Goal: Find specific page/section: Find specific page/section

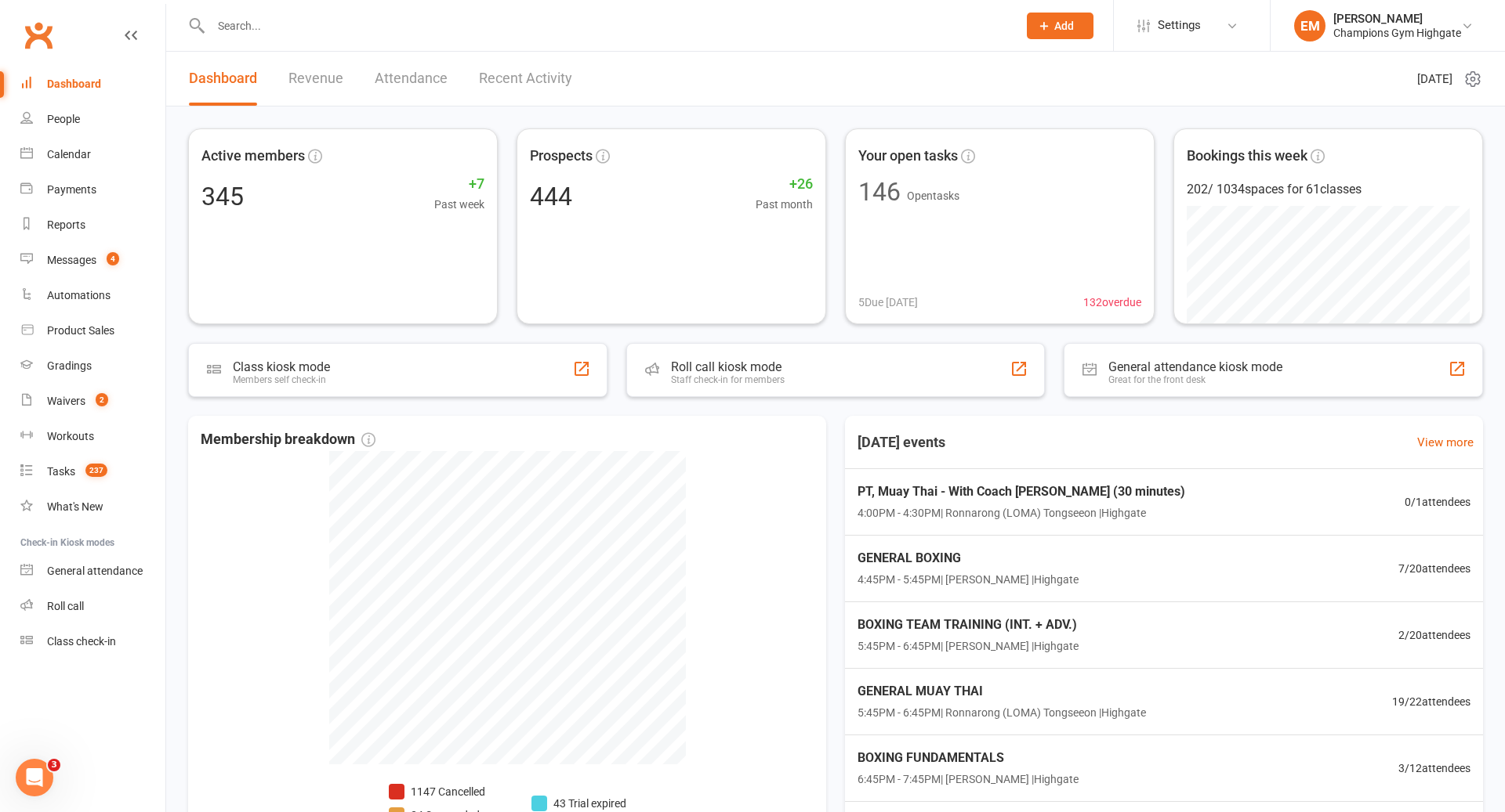
click at [332, 20] on input "text" at bounding box center [606, 26] width 800 height 22
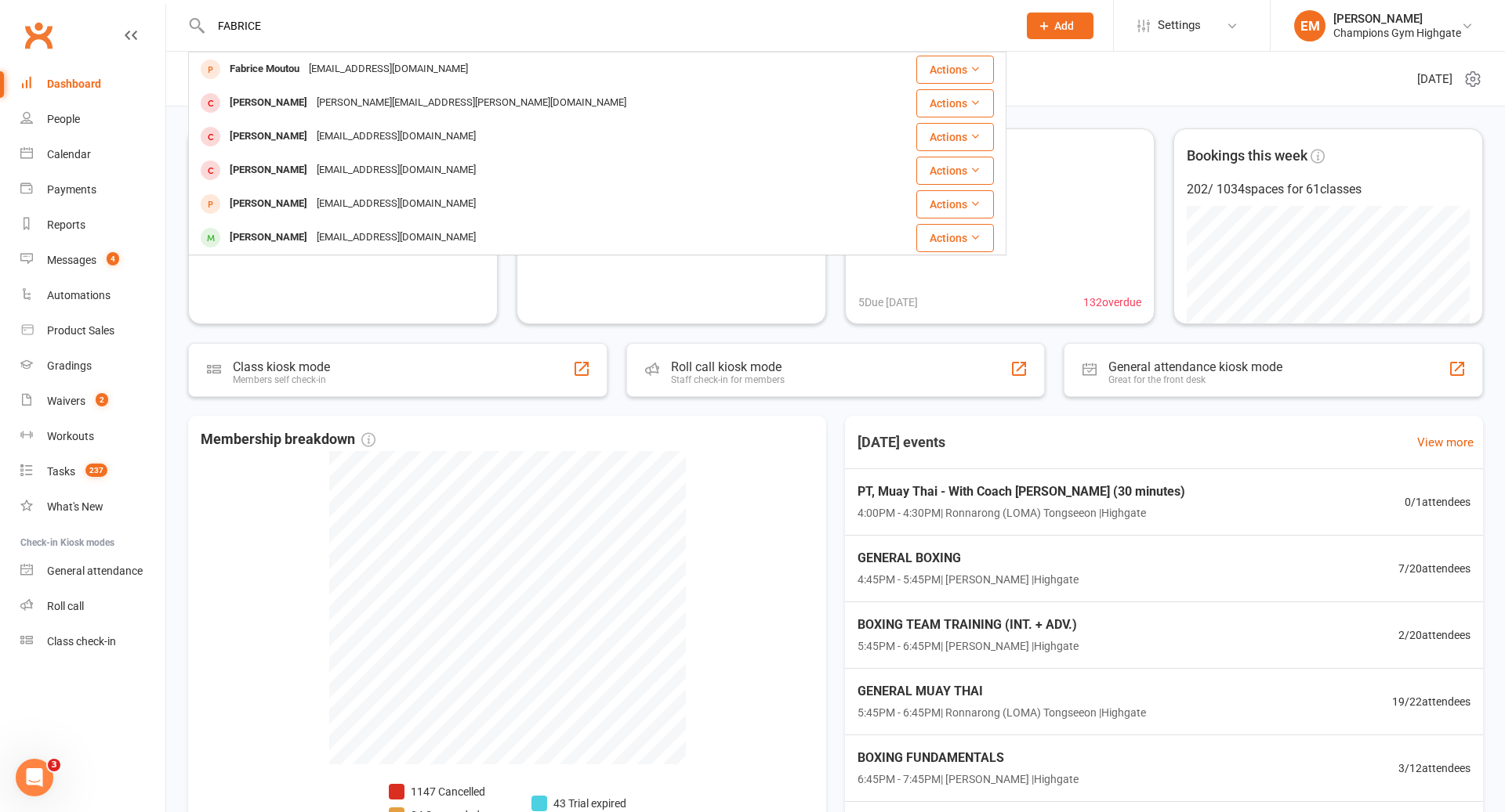
type input "FABRICE"
click at [334, 63] on div "[EMAIL_ADDRESS][DOMAIN_NAME]" at bounding box center [388, 69] width 168 height 22
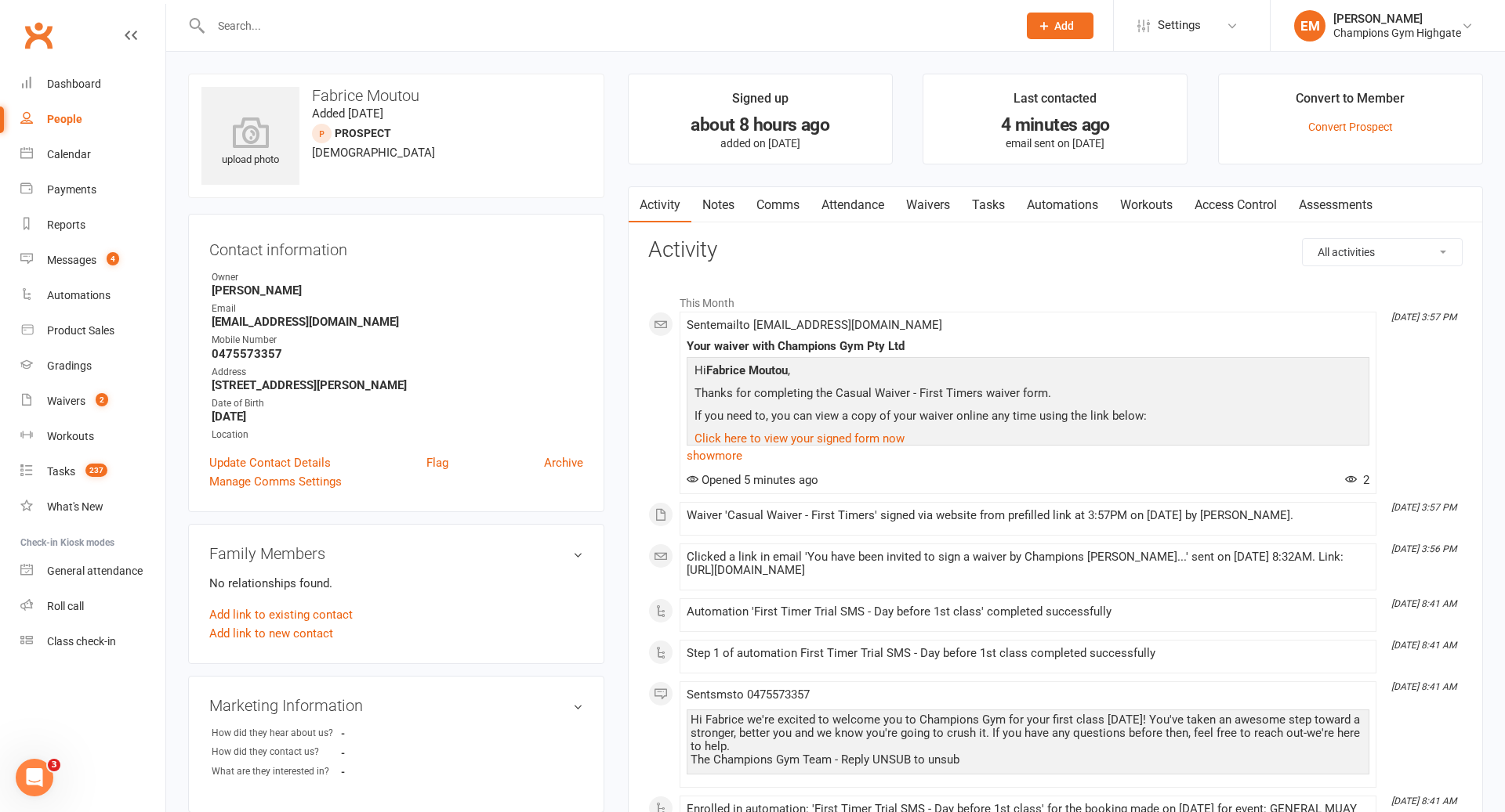
click at [931, 201] on link "Waivers" at bounding box center [928, 205] width 66 height 36
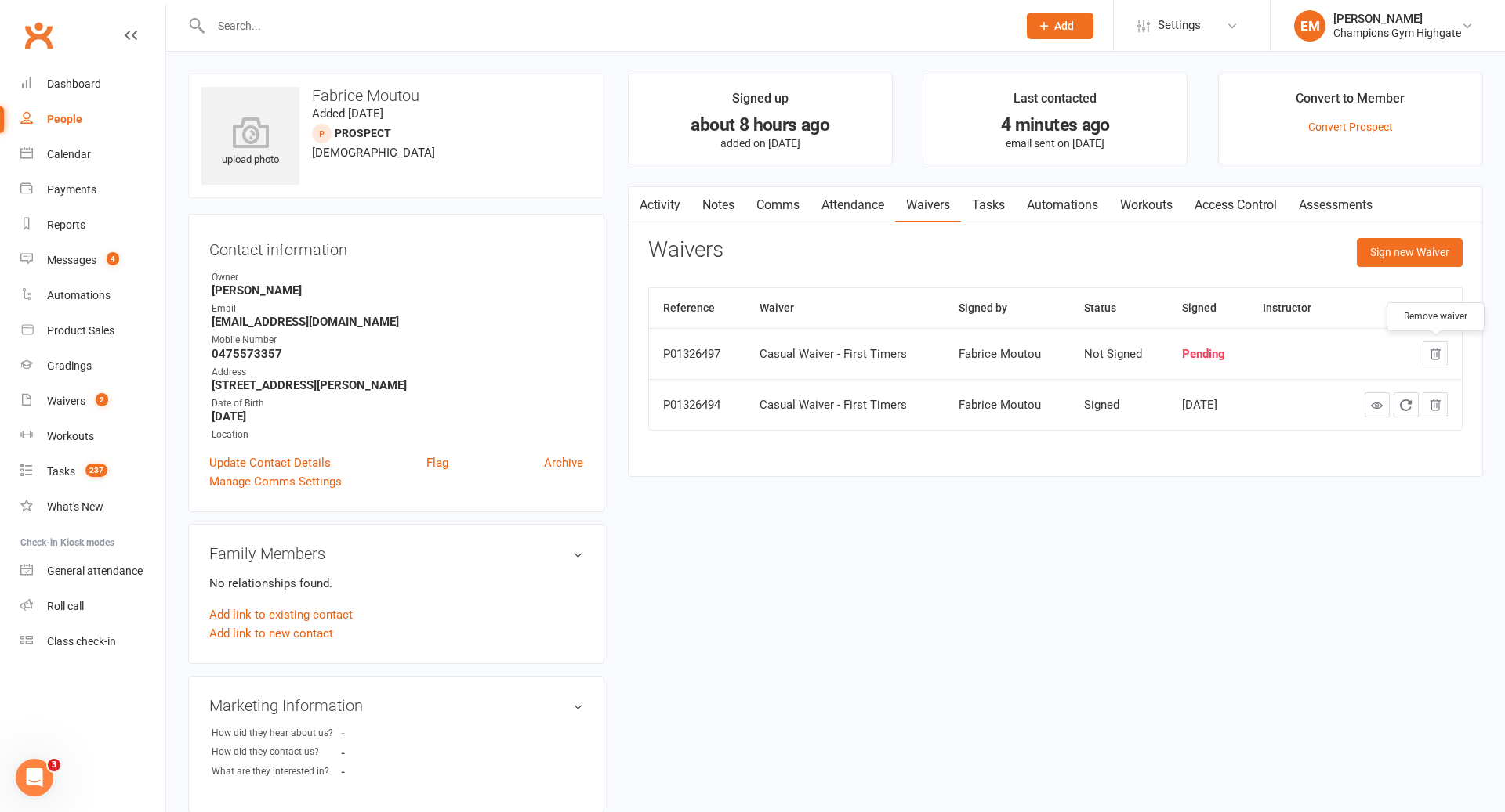
click at [1434, 351] on icon "button" at bounding box center [1435, 354] width 10 height 11
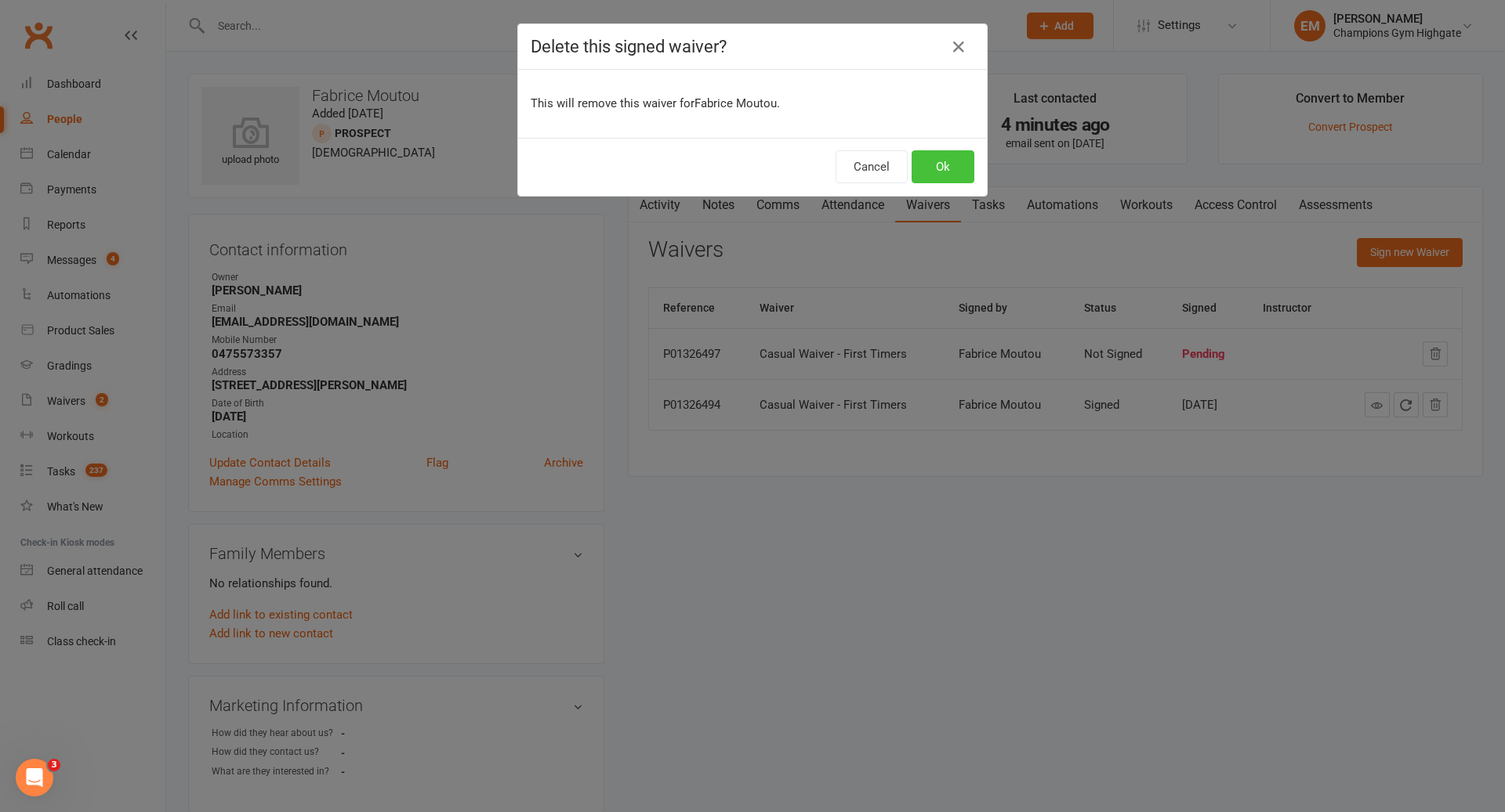
click at [942, 162] on button "Ok" at bounding box center [943, 166] width 62 height 33
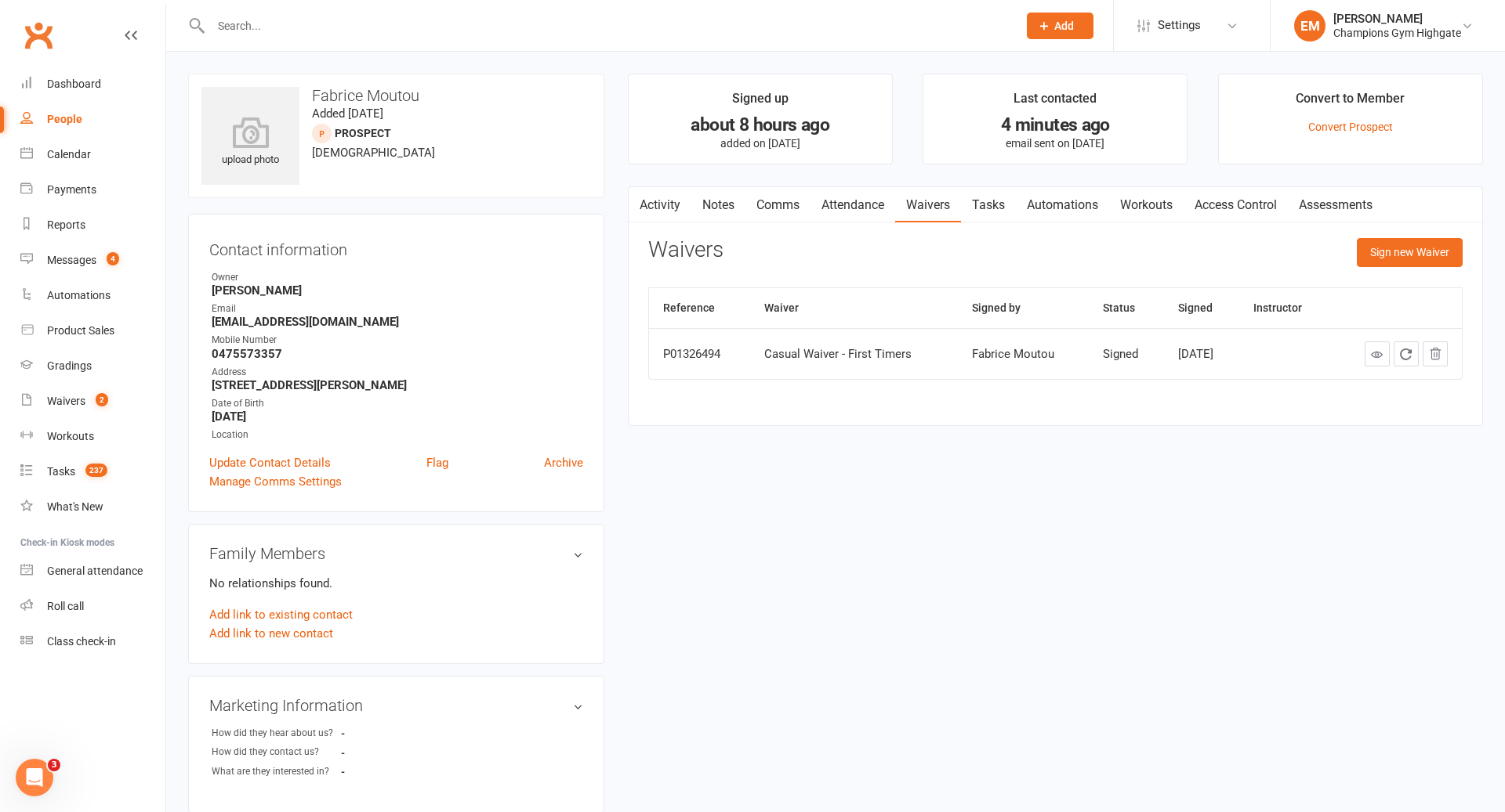
click at [839, 208] on link "Attendance" at bounding box center [852, 205] width 85 height 36
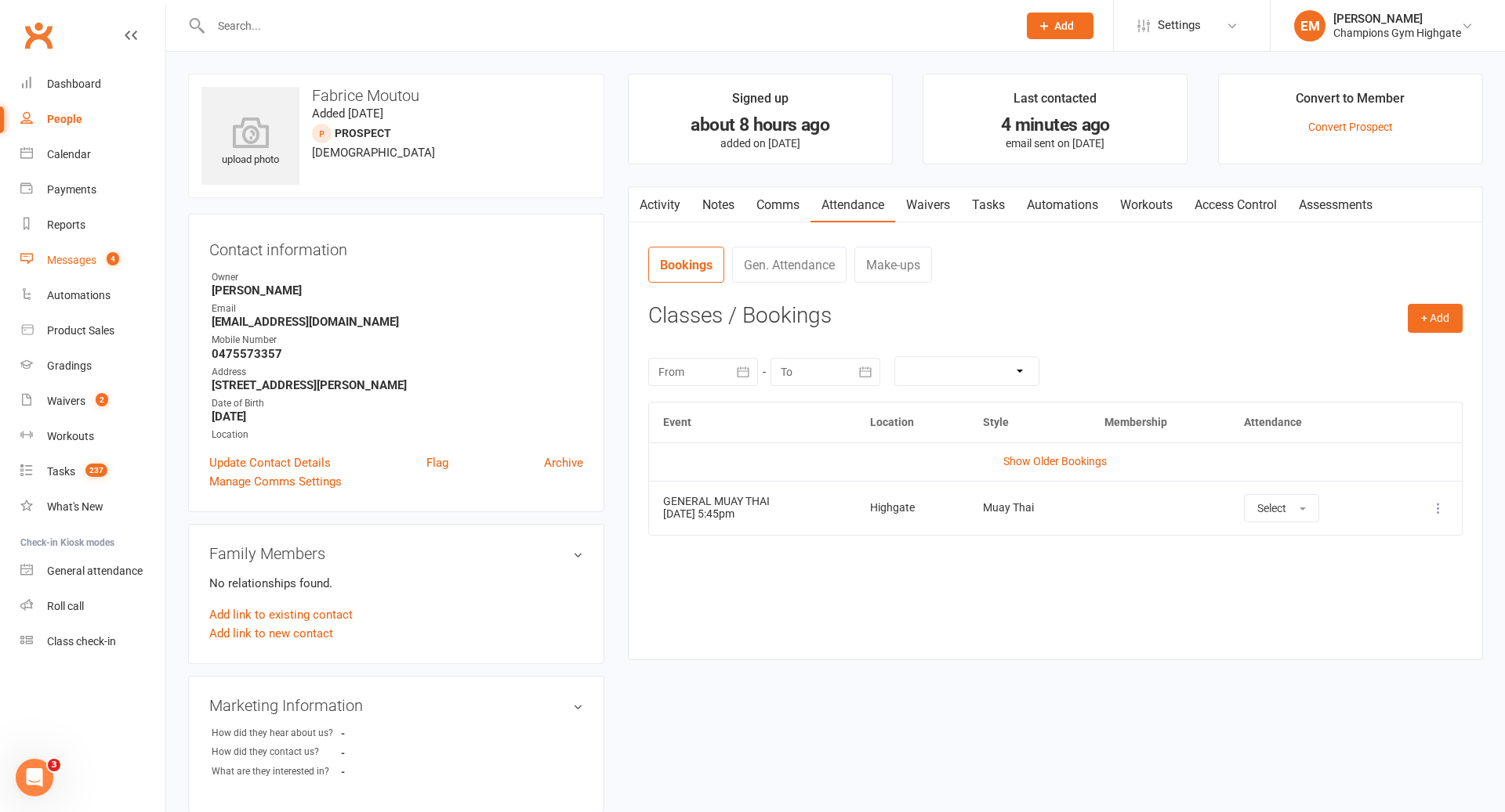
click at [105, 257] on count-badge "4" at bounding box center [109, 259] width 20 height 12
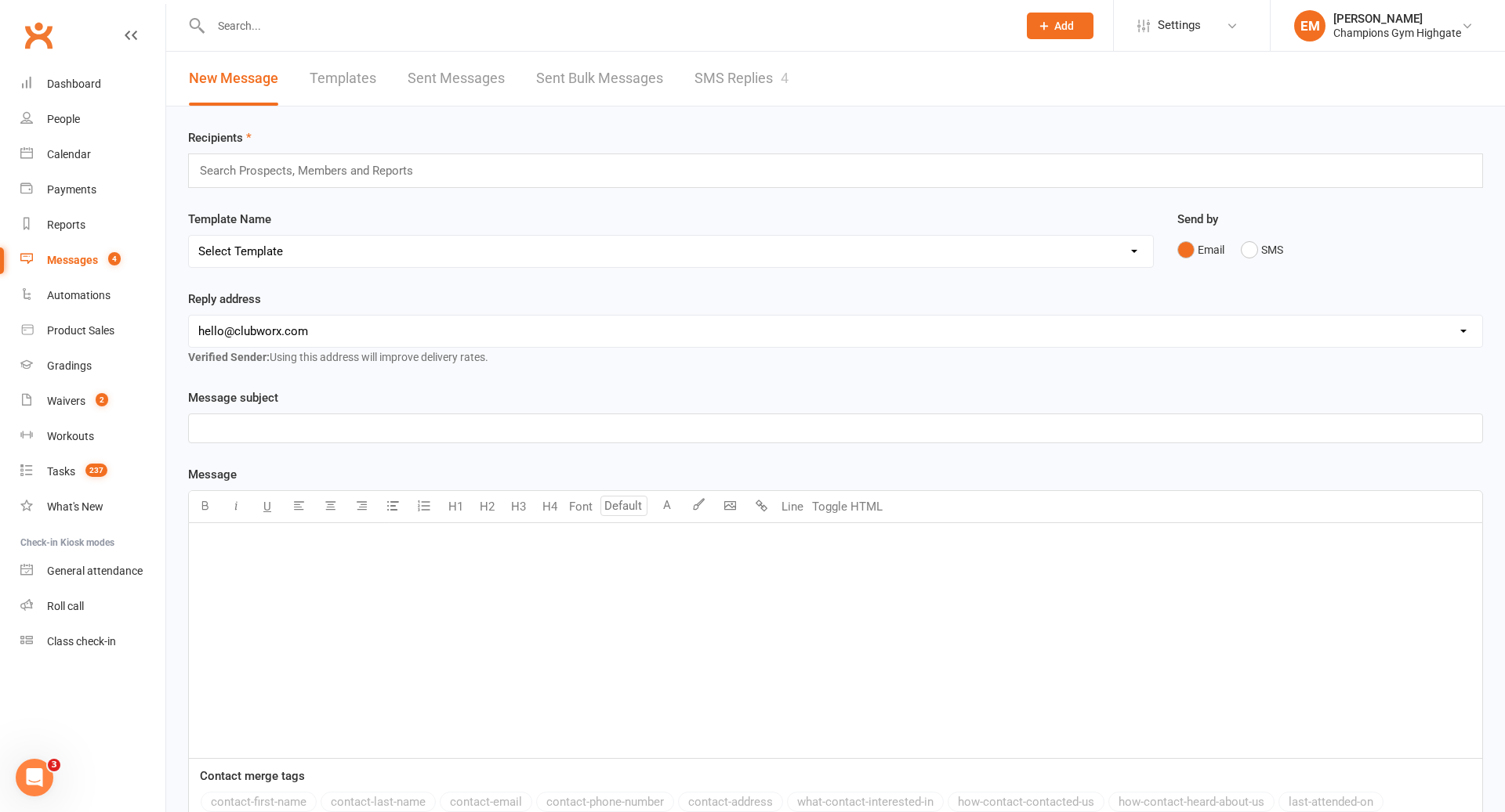
click at [735, 98] on link "SMS Replies 4" at bounding box center [741, 79] width 94 height 54
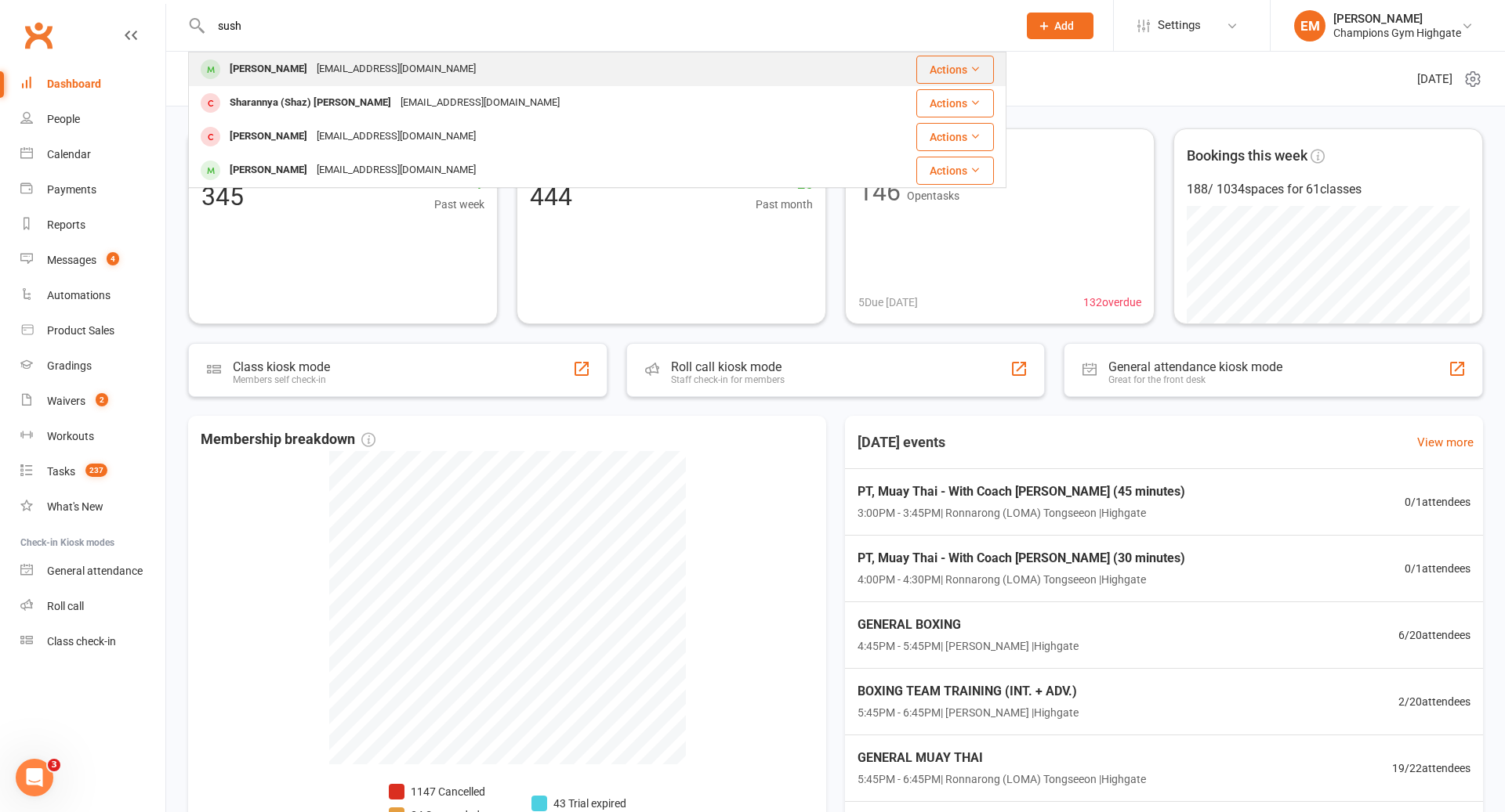
type input "sush"
click at [355, 62] on div "[EMAIL_ADDRESS][DOMAIN_NAME]" at bounding box center [396, 69] width 168 height 22
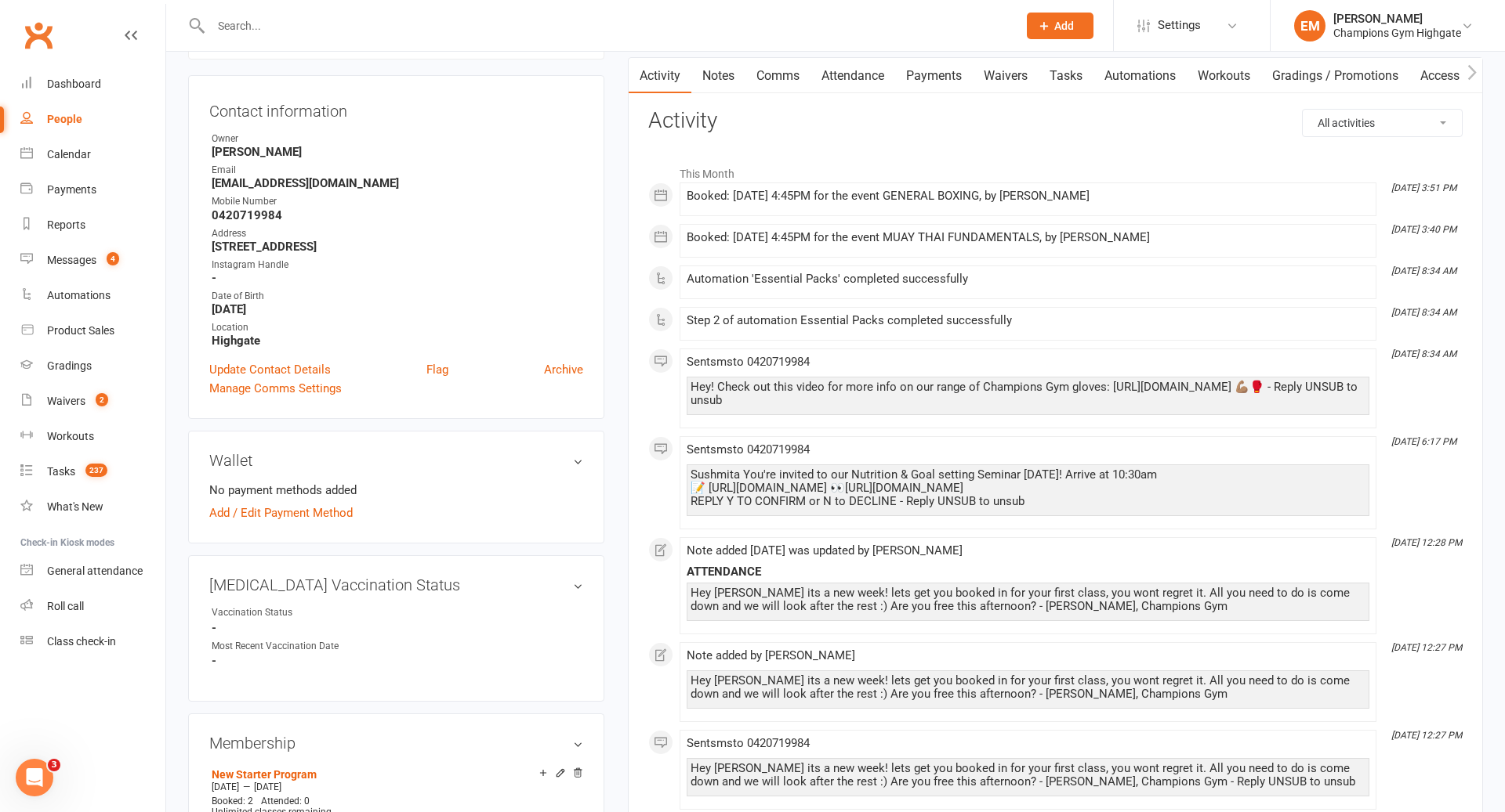
scroll to position [141, 0]
click at [579, 24] on input "text" at bounding box center [606, 26] width 800 height 22
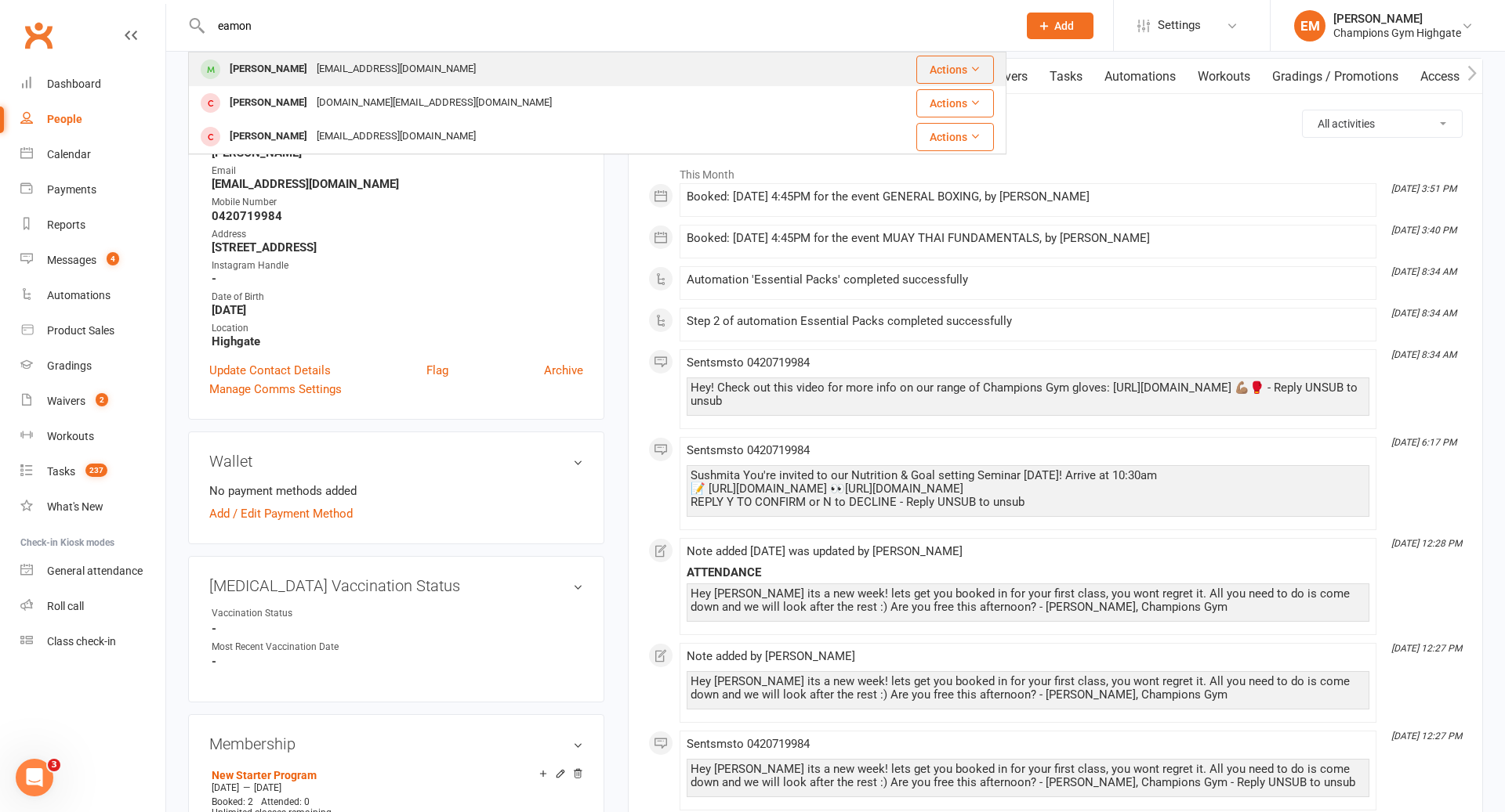
type input "eamon"
click at [502, 55] on div "[PERSON_NAME] [EMAIL_ADDRESS][DOMAIN_NAME]" at bounding box center [518, 69] width 657 height 33
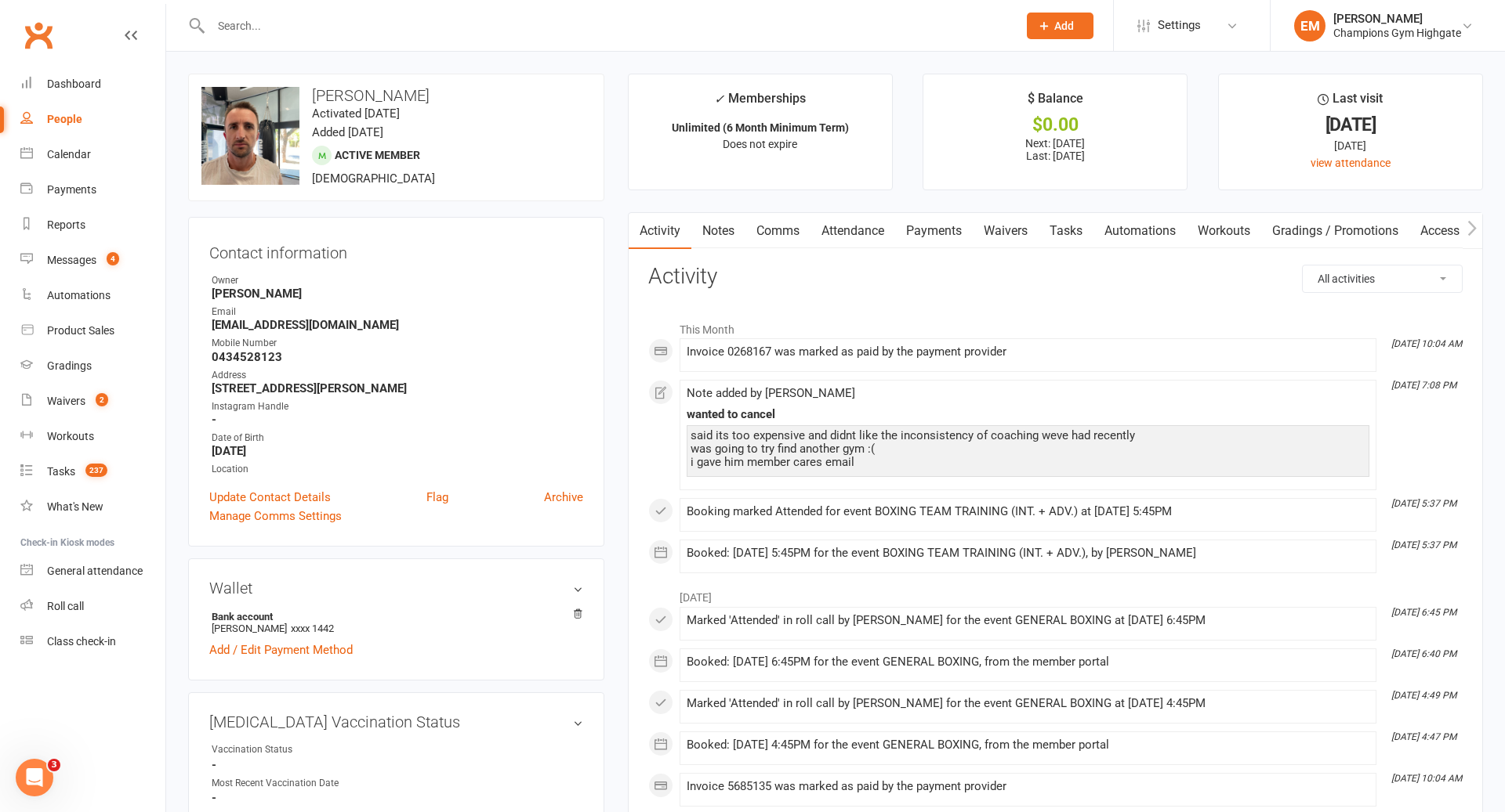
click at [726, 225] on link "Notes" at bounding box center [719, 230] width 54 height 36
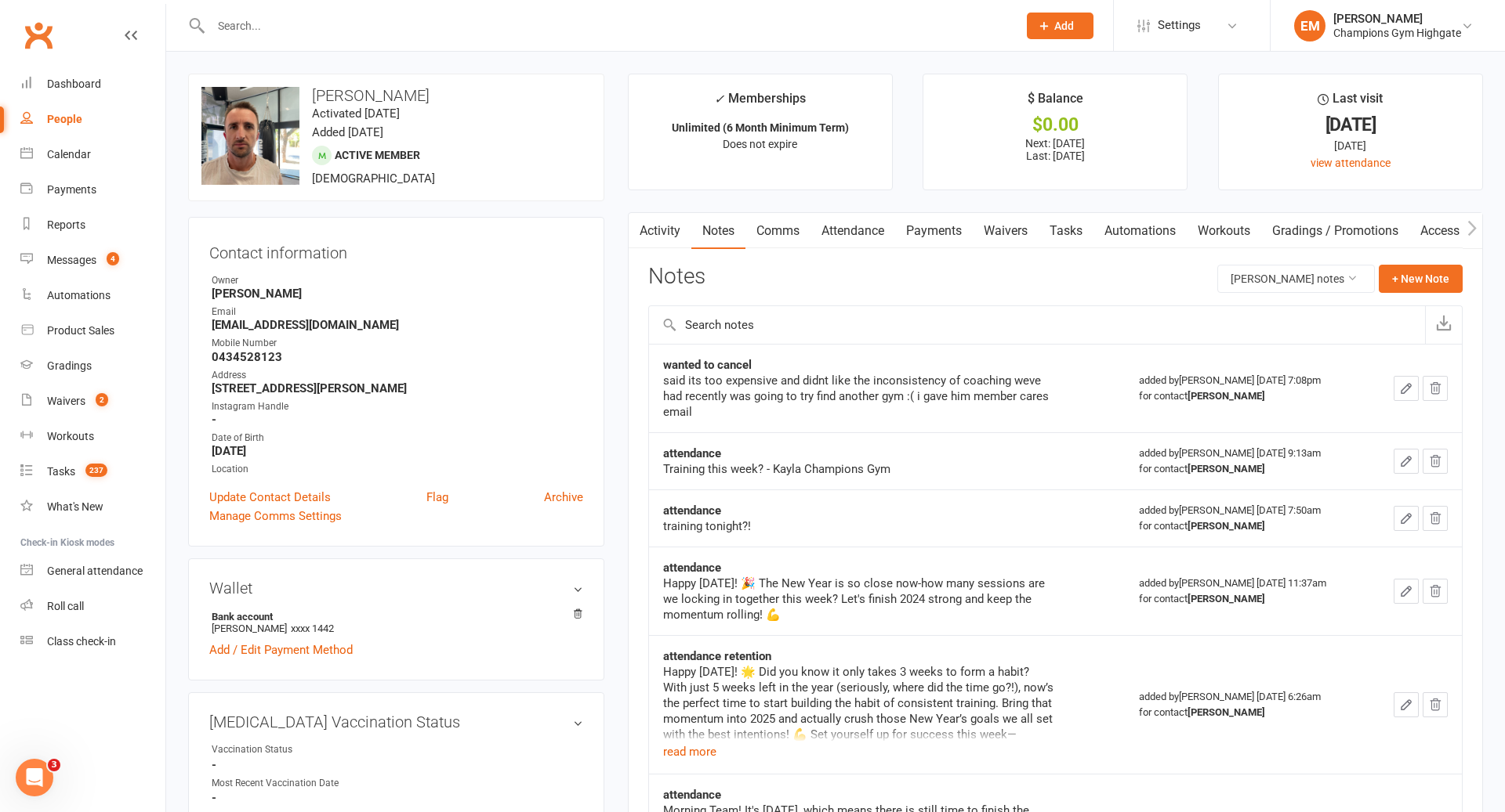
click at [674, 231] on link "Activity" at bounding box center [659, 230] width 62 height 36
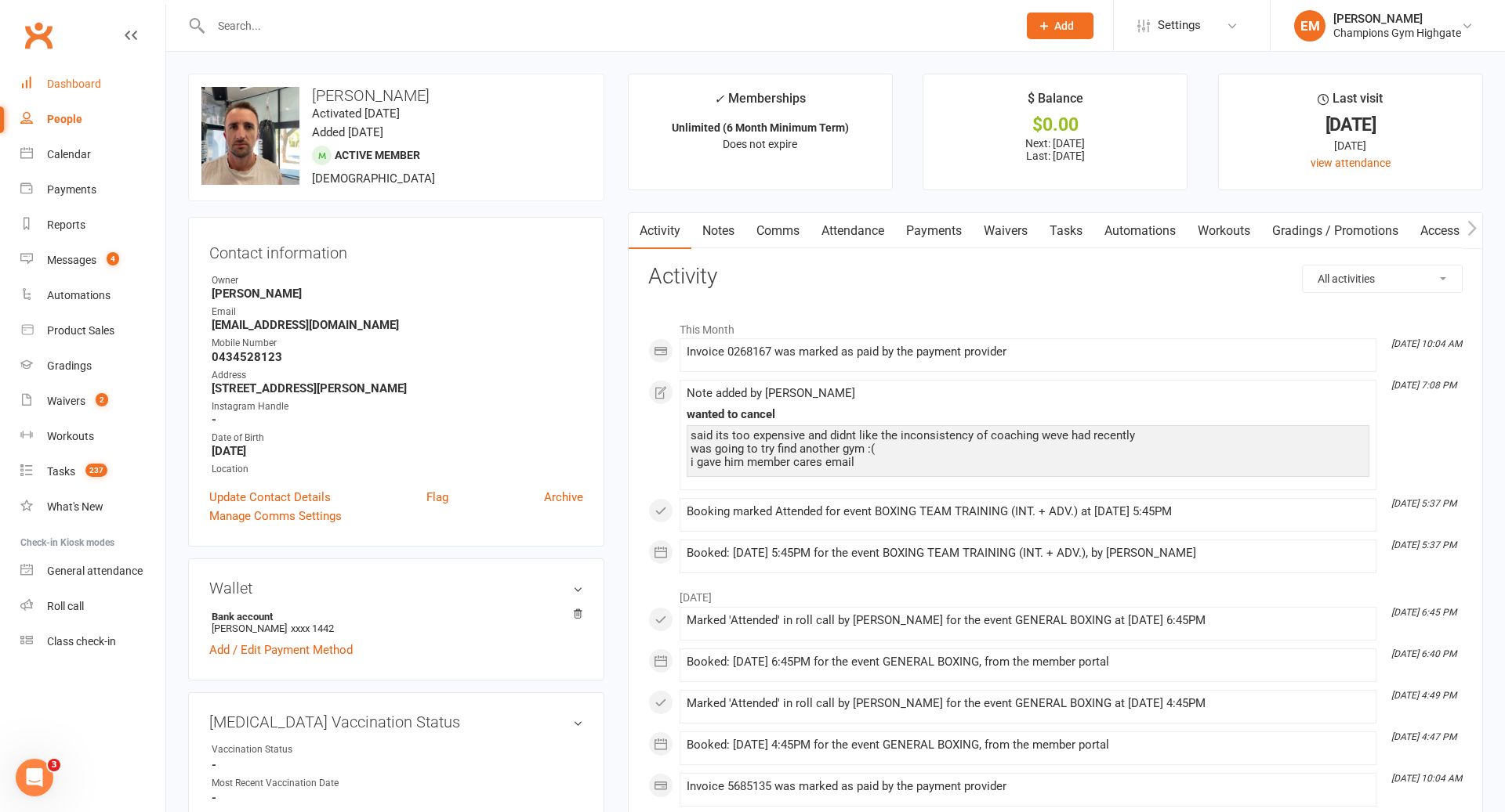
click at [54, 87] on div "Dashboard" at bounding box center [74, 83] width 54 height 12
